Goal: Communication & Community: Answer question/provide support

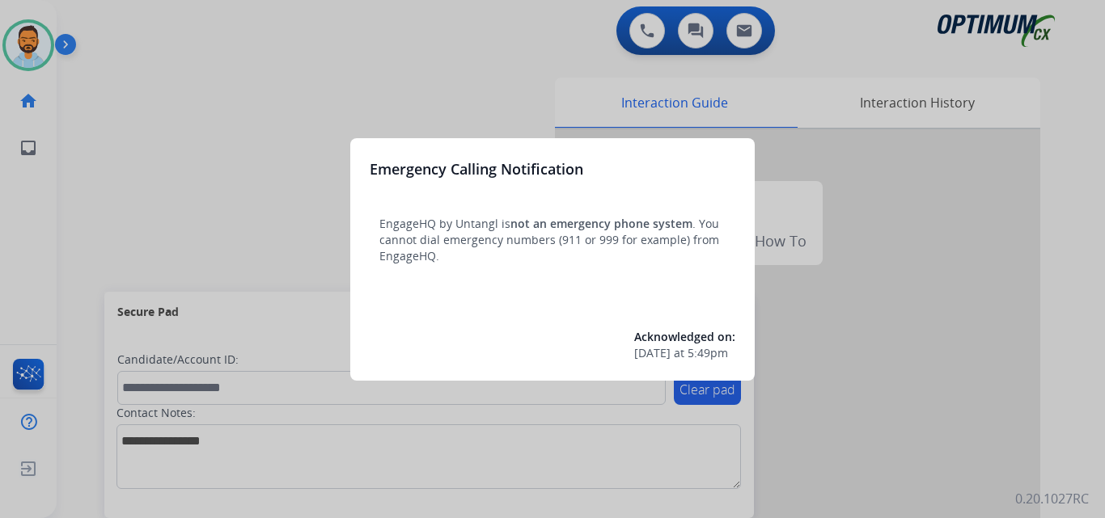
click at [158, 55] on div at bounding box center [552, 259] width 1105 height 518
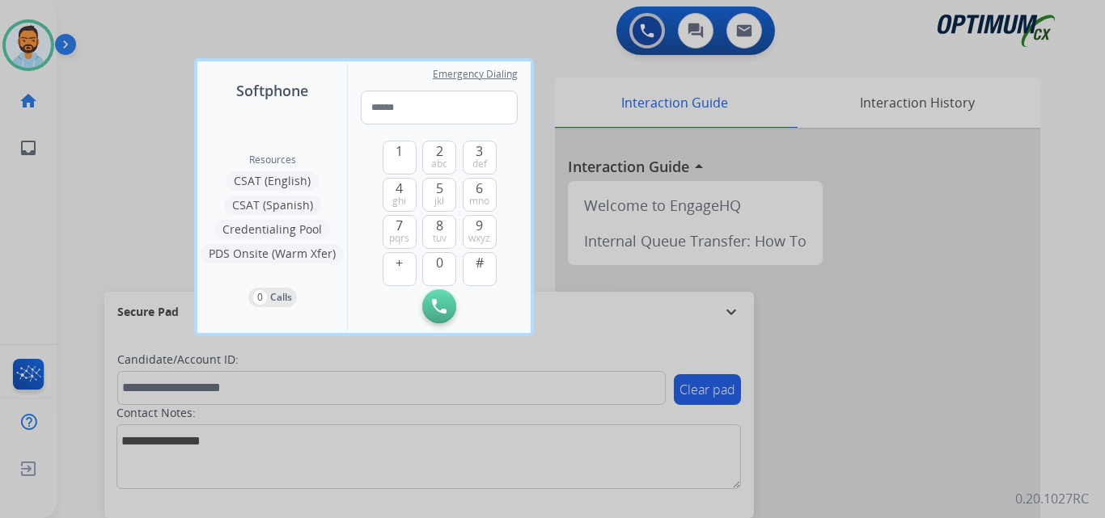
click at [134, 74] on div at bounding box center [552, 259] width 1105 height 518
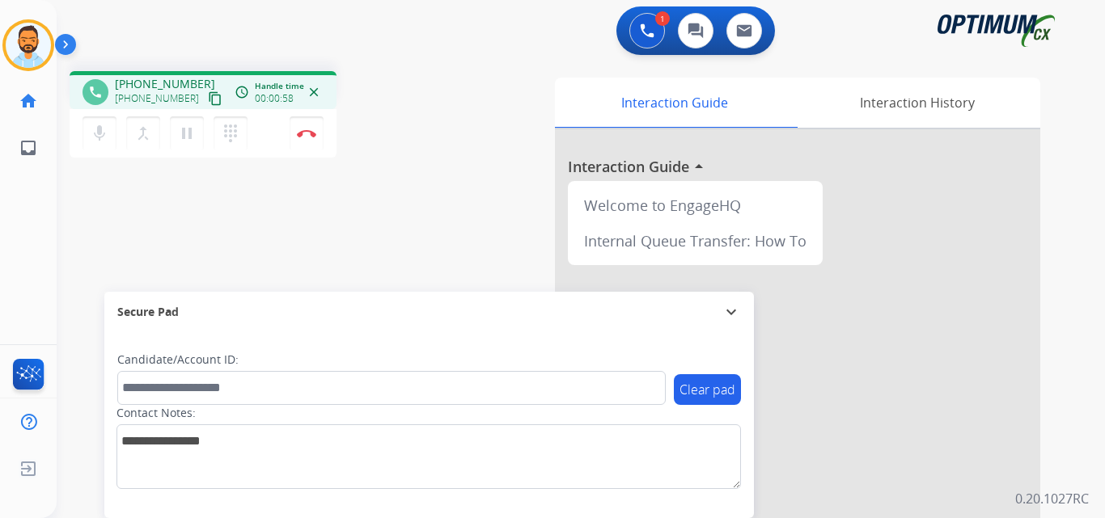
click at [205, 106] on button "content_copy" at bounding box center [214, 98] width 19 height 19
click at [315, 138] on button "Disconnect" at bounding box center [307, 133] width 34 height 34
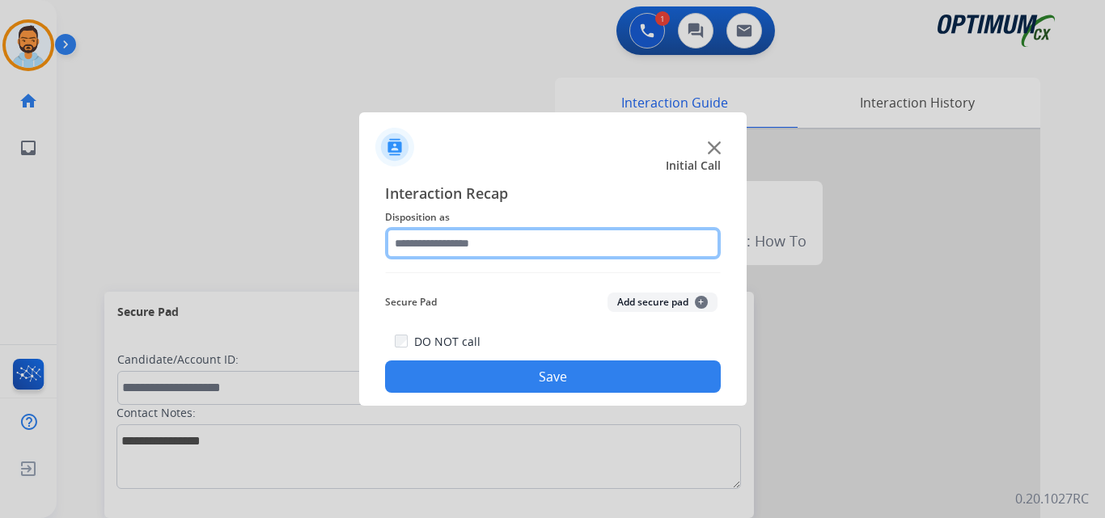
click at [582, 249] on input "text" at bounding box center [553, 243] width 336 height 32
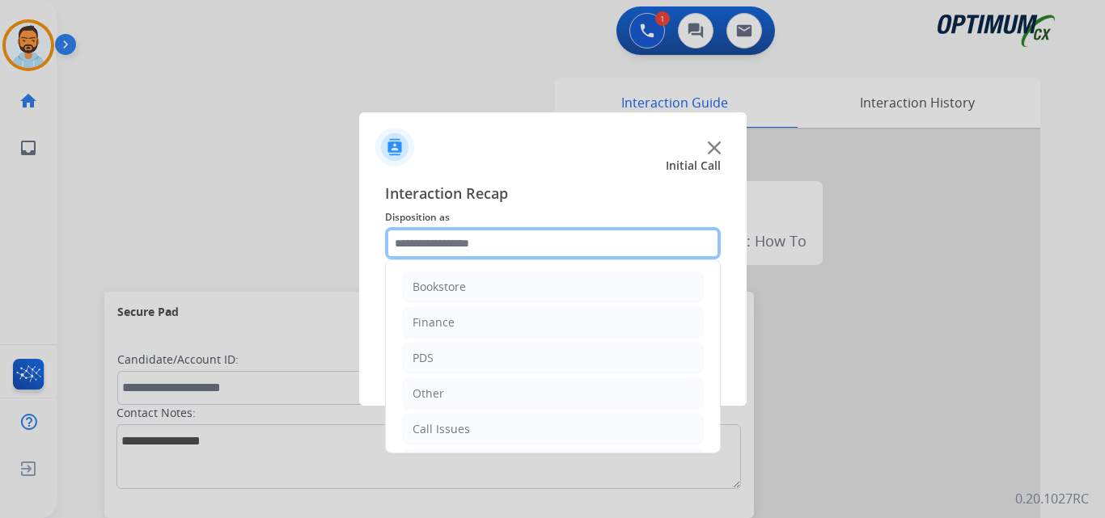
scroll to position [110, 0]
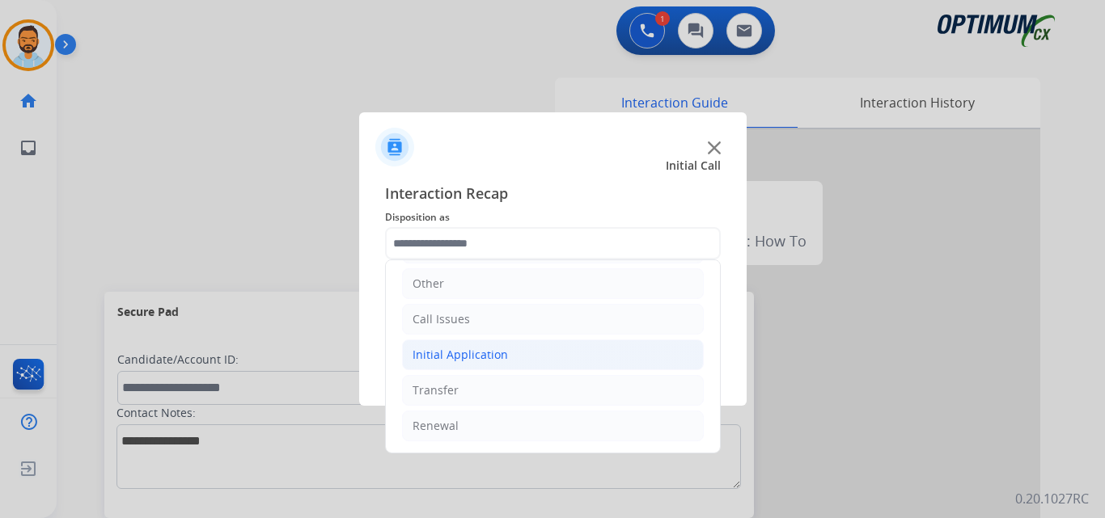
click at [500, 357] on div "Initial Application" at bounding box center [459, 355] width 95 height 16
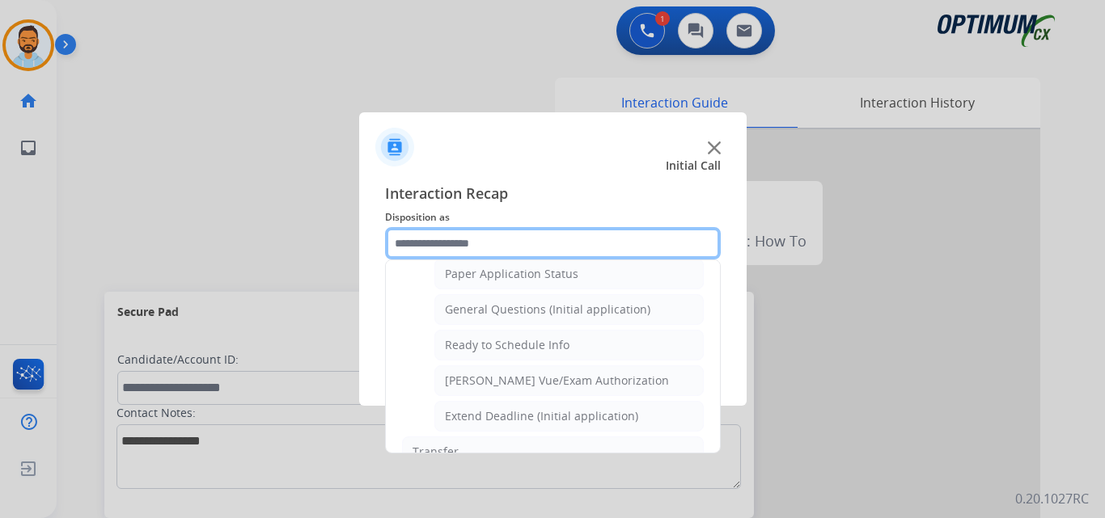
scroll to position [913, 0]
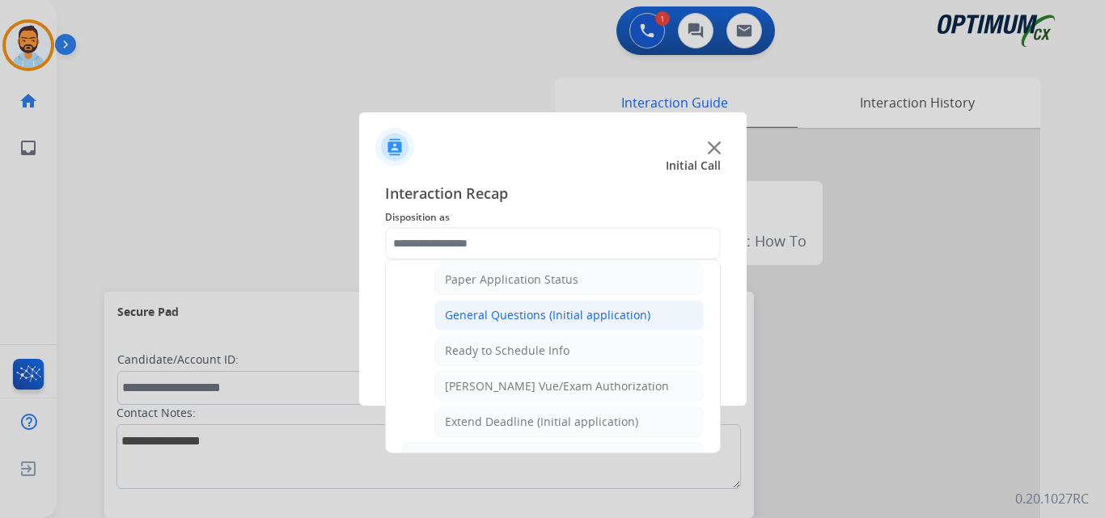
click at [565, 311] on div "General Questions (Initial application)" at bounding box center [547, 315] width 205 height 16
type input "**********"
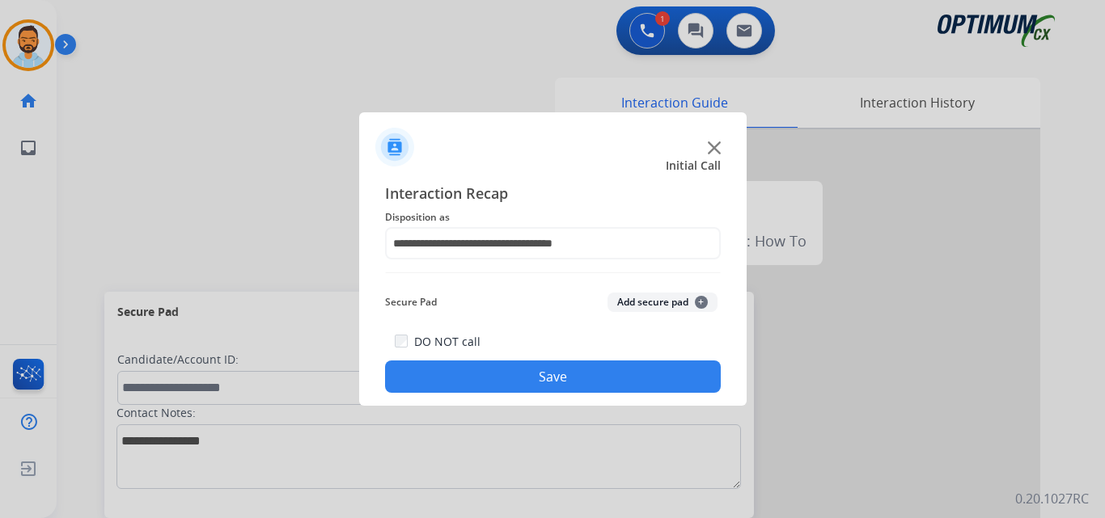
click at [549, 382] on button "Save" at bounding box center [553, 377] width 336 height 32
